Goal: Book appointment/travel/reservation

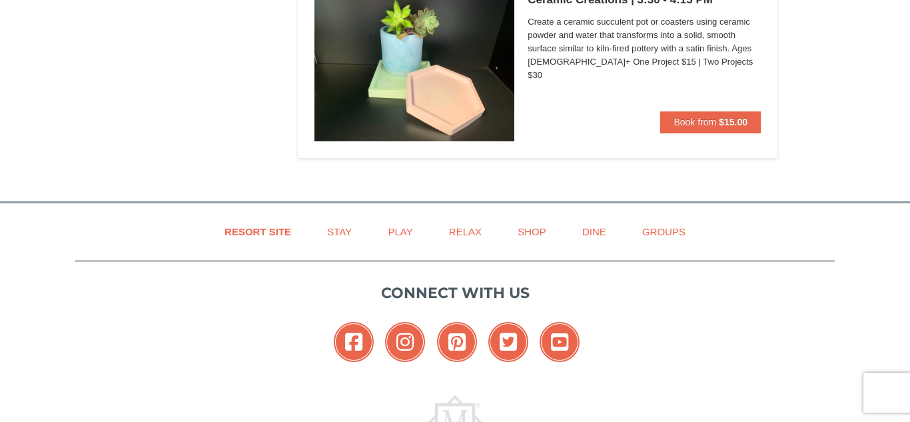
scroll to position [3729, 0]
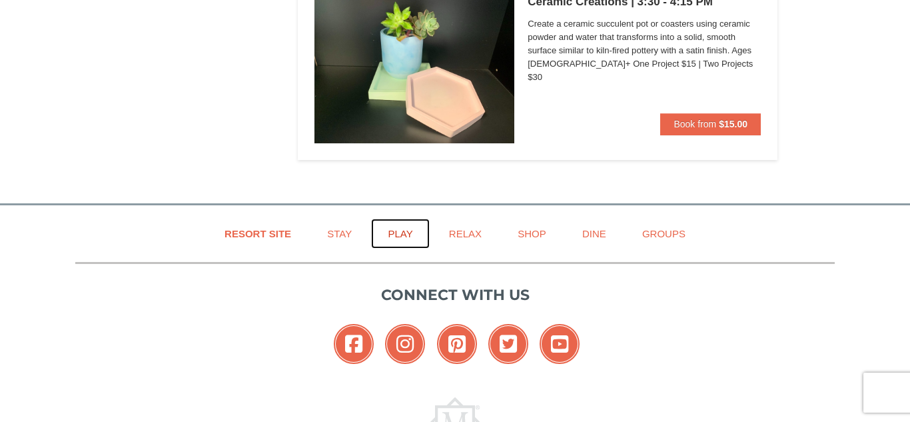
click at [400, 229] on link "Play" at bounding box center [400, 234] width 58 height 30
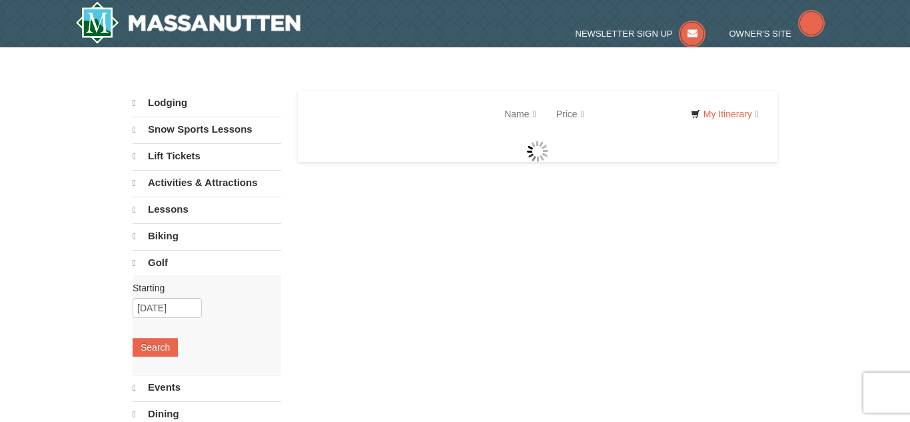
select select "9"
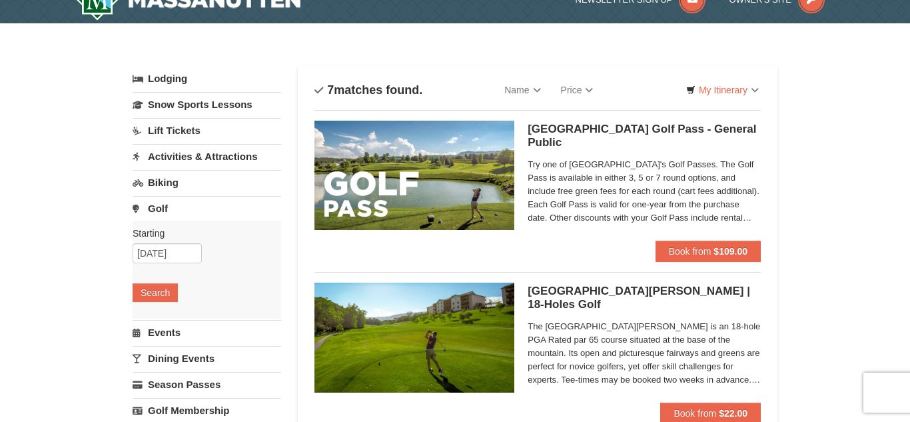
scroll to position [25, 0]
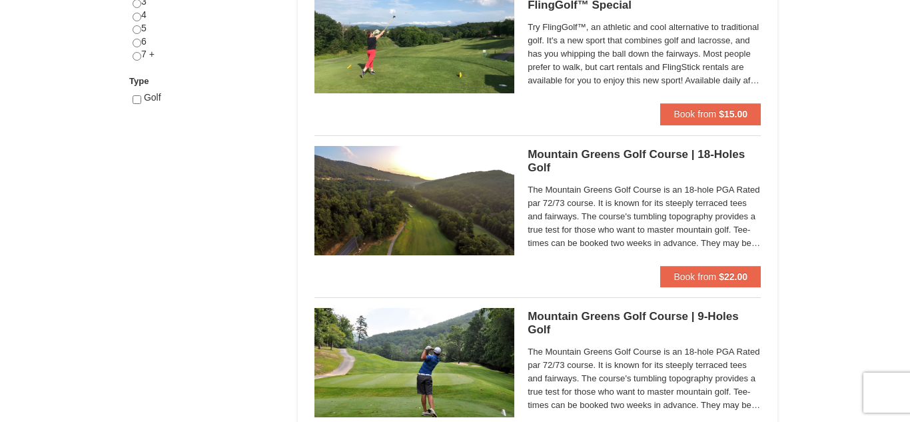
scroll to position [649, 0]
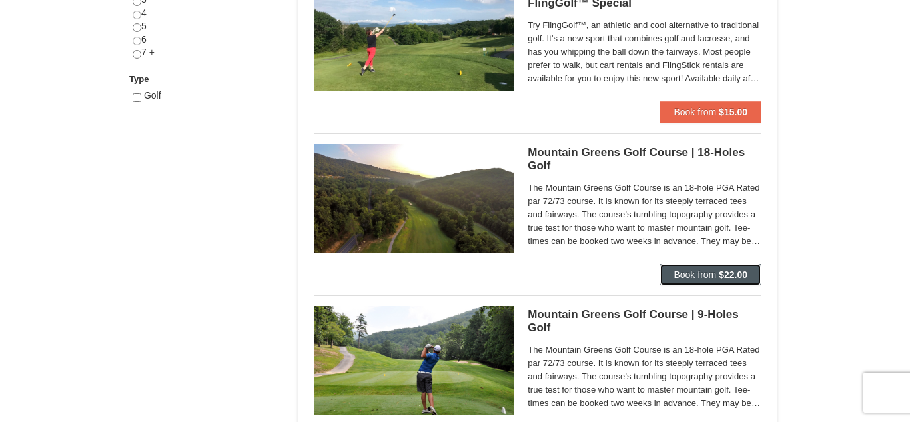
click at [722, 271] on strong "$22.00" at bounding box center [733, 274] width 29 height 11
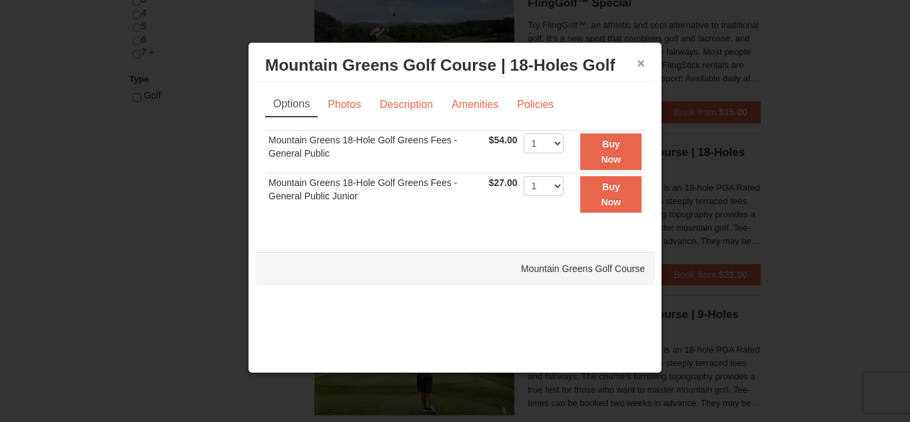
click at [638, 67] on button "×" at bounding box center [641, 63] width 8 height 13
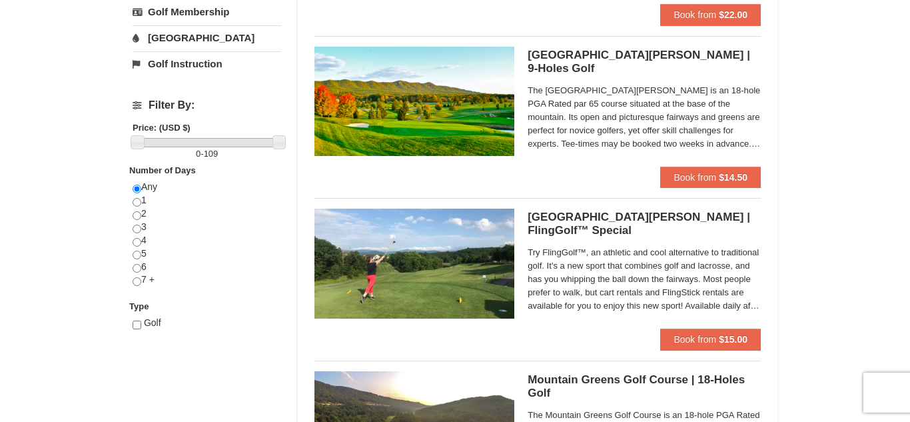
scroll to position [420, 0]
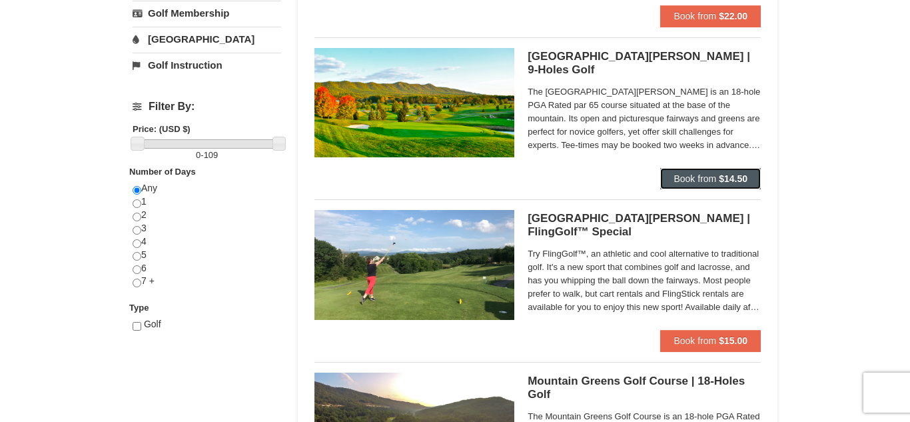
click at [716, 174] on button "Book from $14.50" at bounding box center [710, 178] width 101 height 21
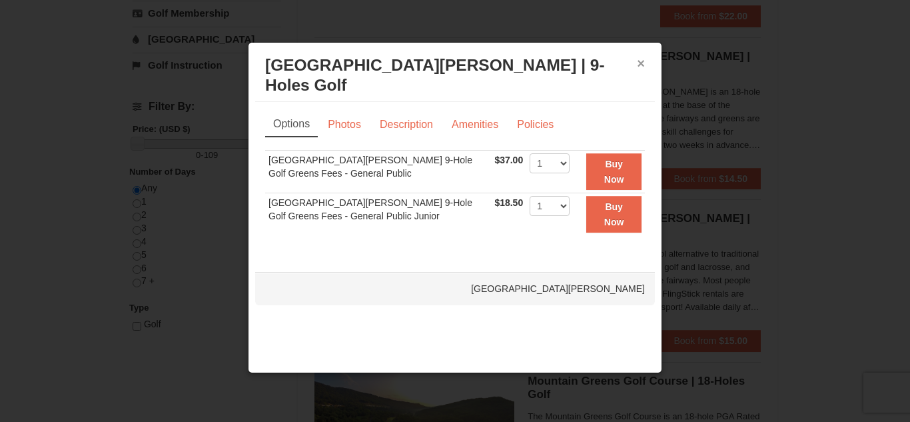
click at [640, 63] on button "×" at bounding box center [641, 63] width 8 height 13
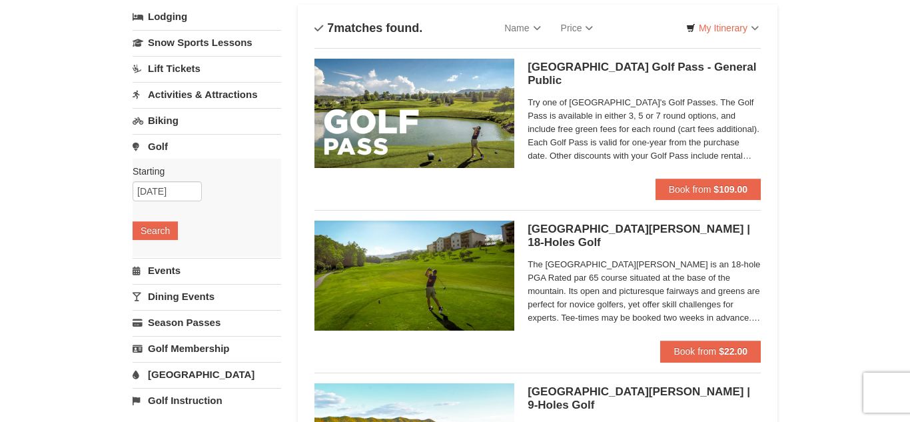
scroll to position [0, 0]
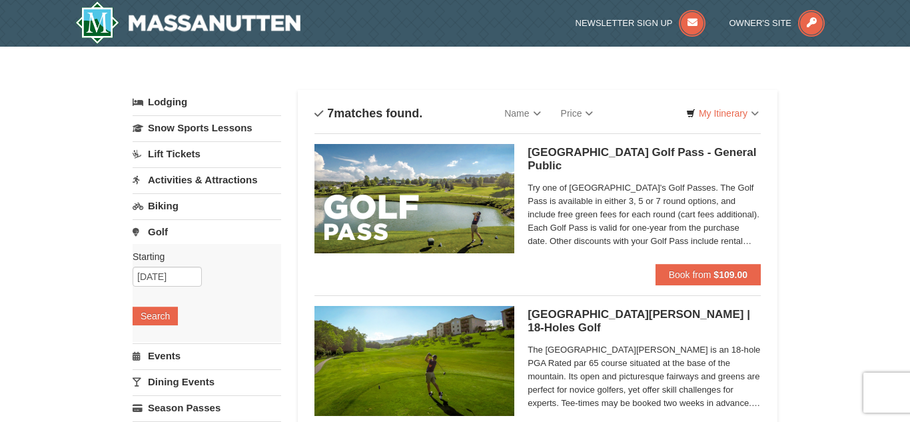
click at [198, 381] on link "Dining Events" at bounding box center [207, 381] width 149 height 25
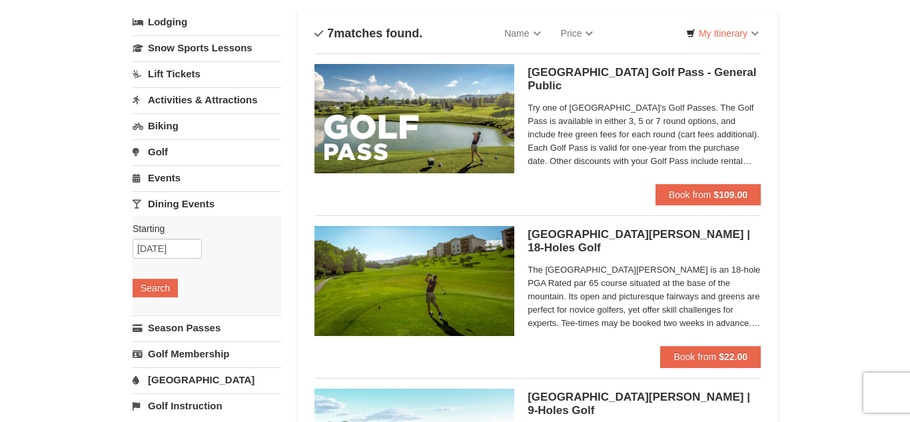
scroll to position [81, 0]
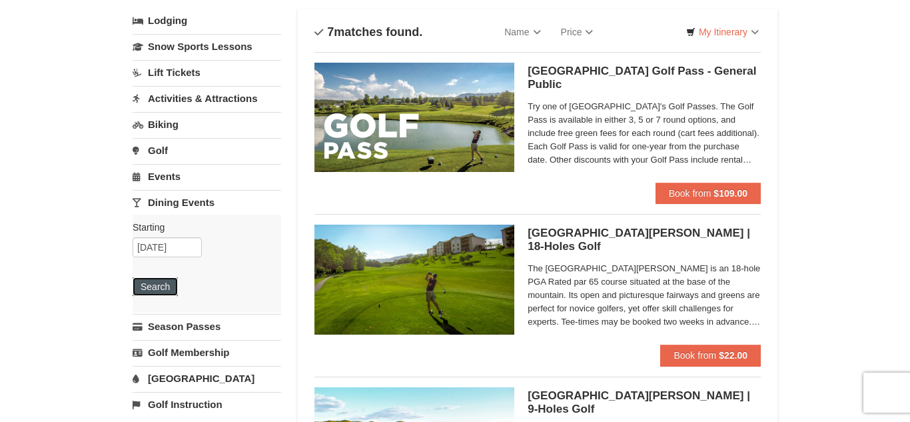
click at [161, 287] on button "Search" at bounding box center [155, 286] width 45 height 19
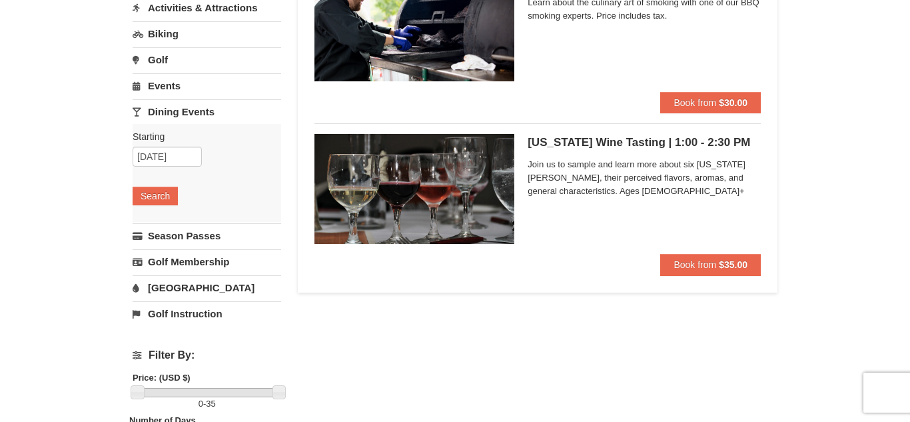
scroll to position [171, 0]
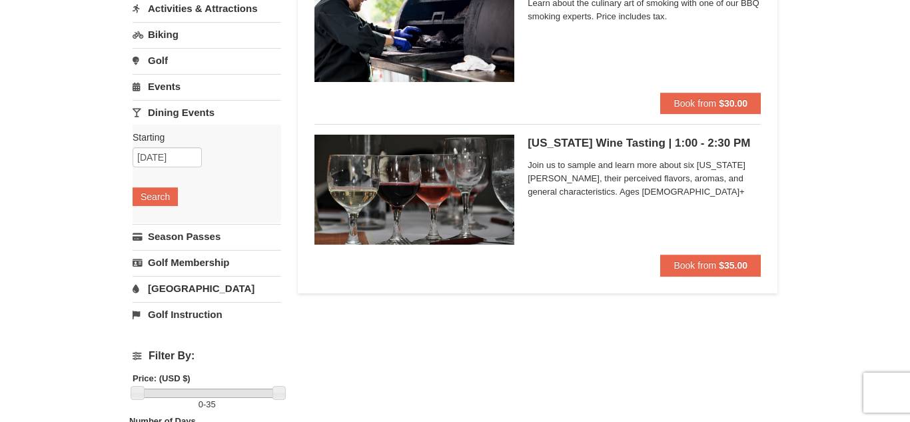
click at [197, 82] on link "Events" at bounding box center [207, 86] width 149 height 25
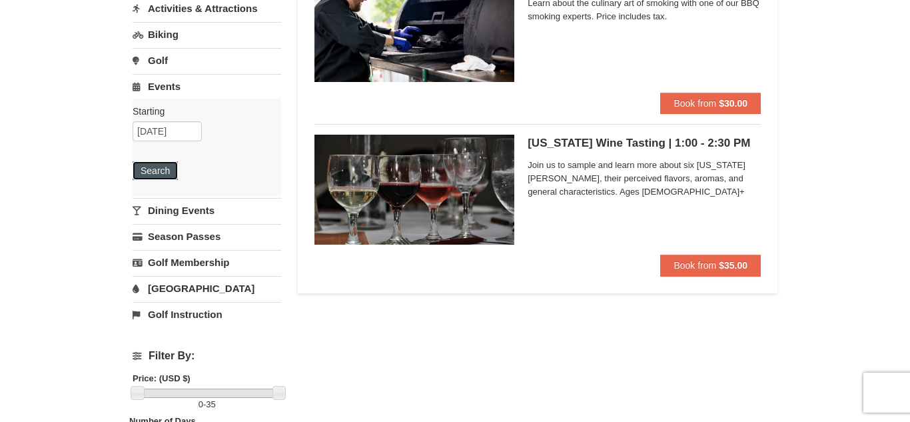
click at [151, 177] on button "Search" at bounding box center [155, 170] width 45 height 19
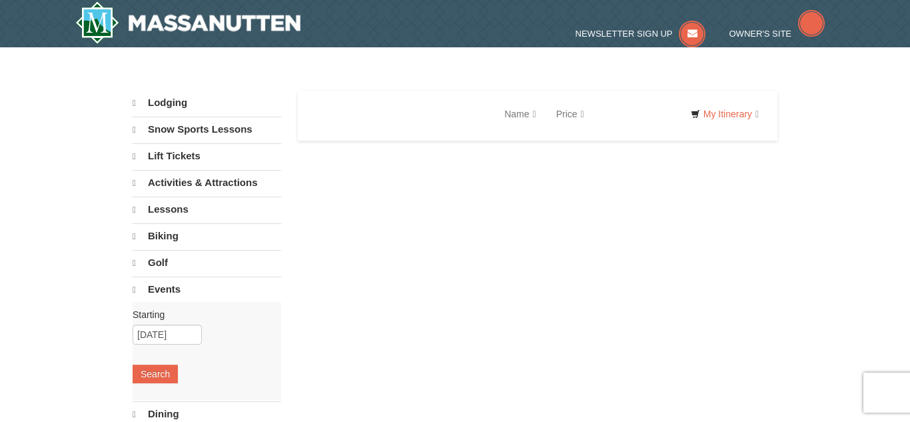
select select "9"
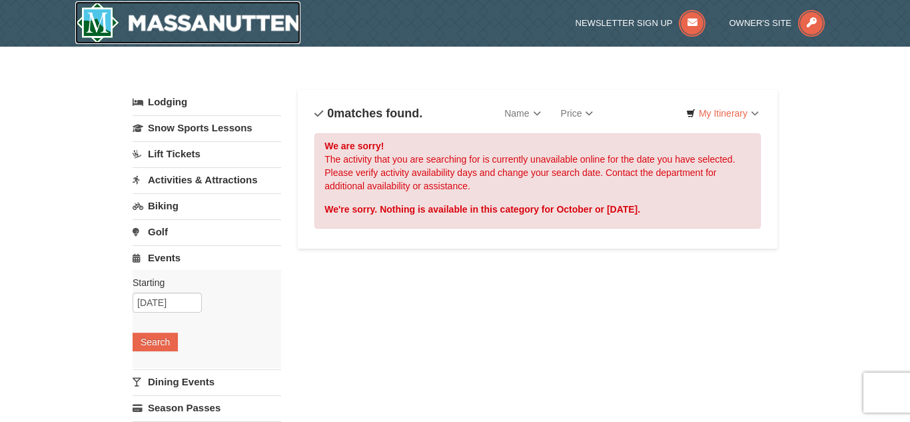
click at [235, 19] on img at bounding box center [187, 22] width 225 height 43
